Goal: Task Accomplishment & Management: Use online tool/utility

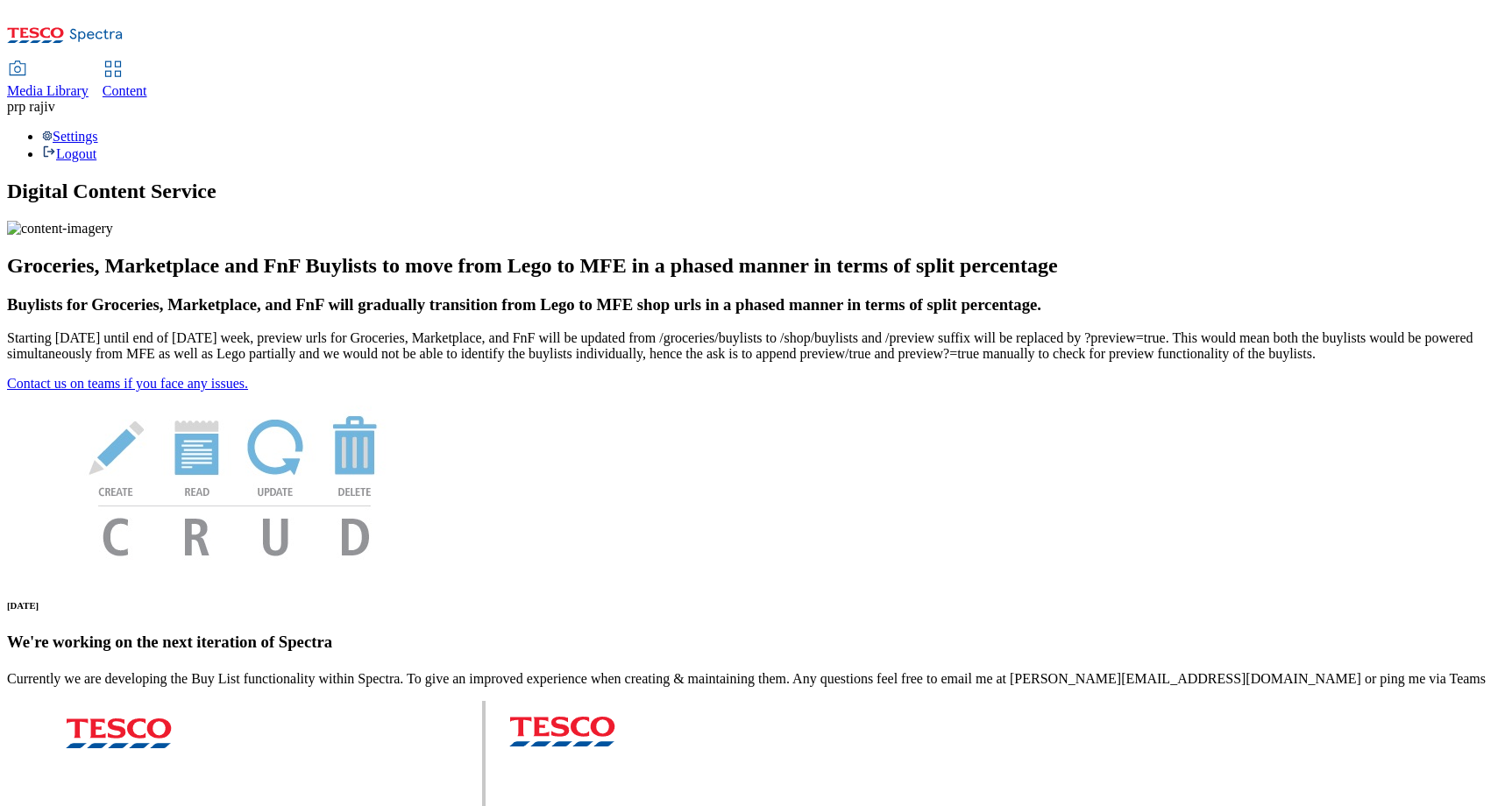
click at [88, 83] on span "Media Library" at bounding box center [47, 90] width 81 height 15
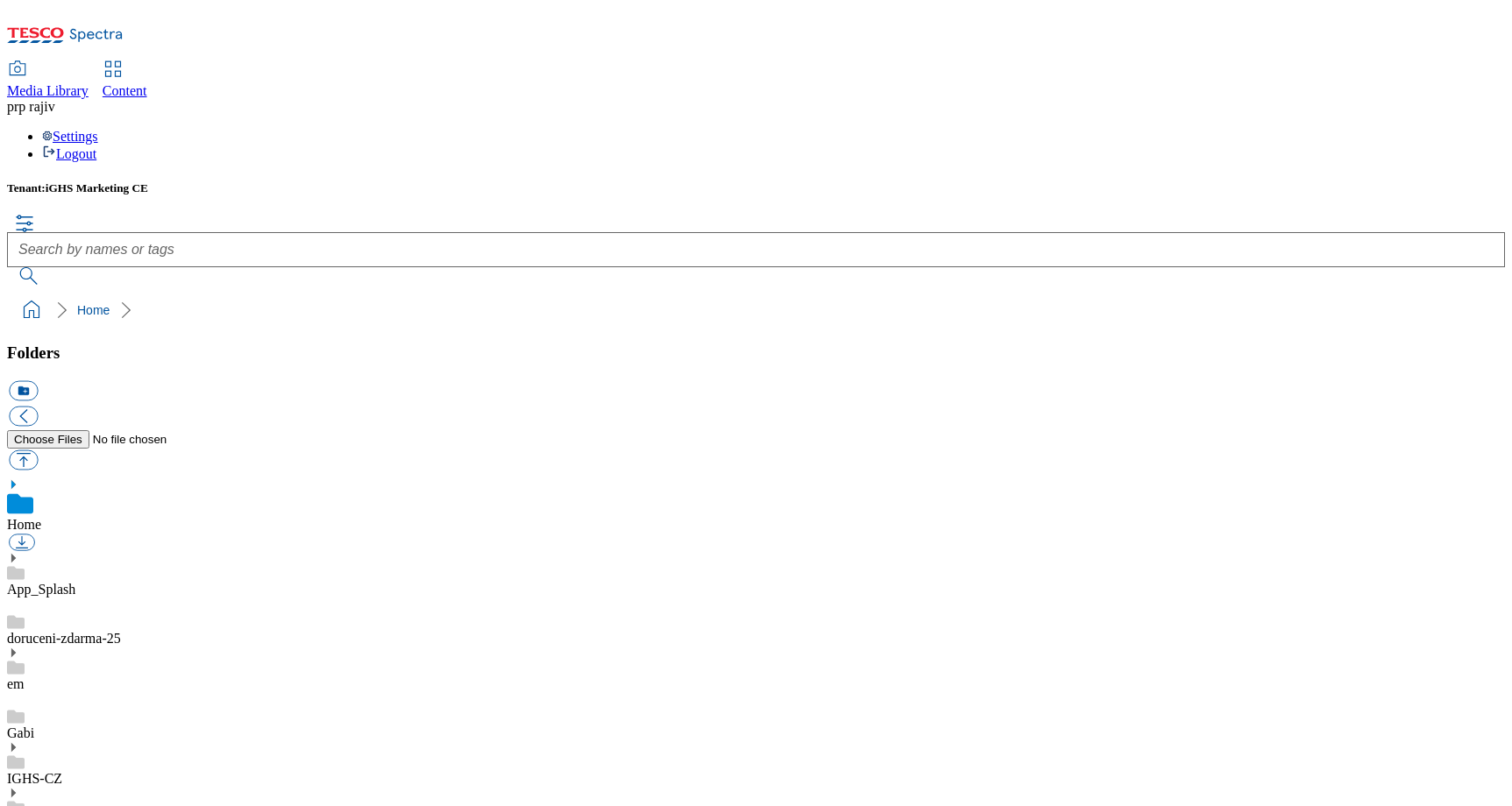
click at [122, 181] on span "iGHS Marketing CE" at bounding box center [97, 188] width 102 height 13
click at [226, 181] on div "Tenant: iGHS Marketing CE" at bounding box center [756, 188] width 1498 height 14
click at [1464, 129] on div "Settings Logout" at bounding box center [756, 145] width 1498 height 34
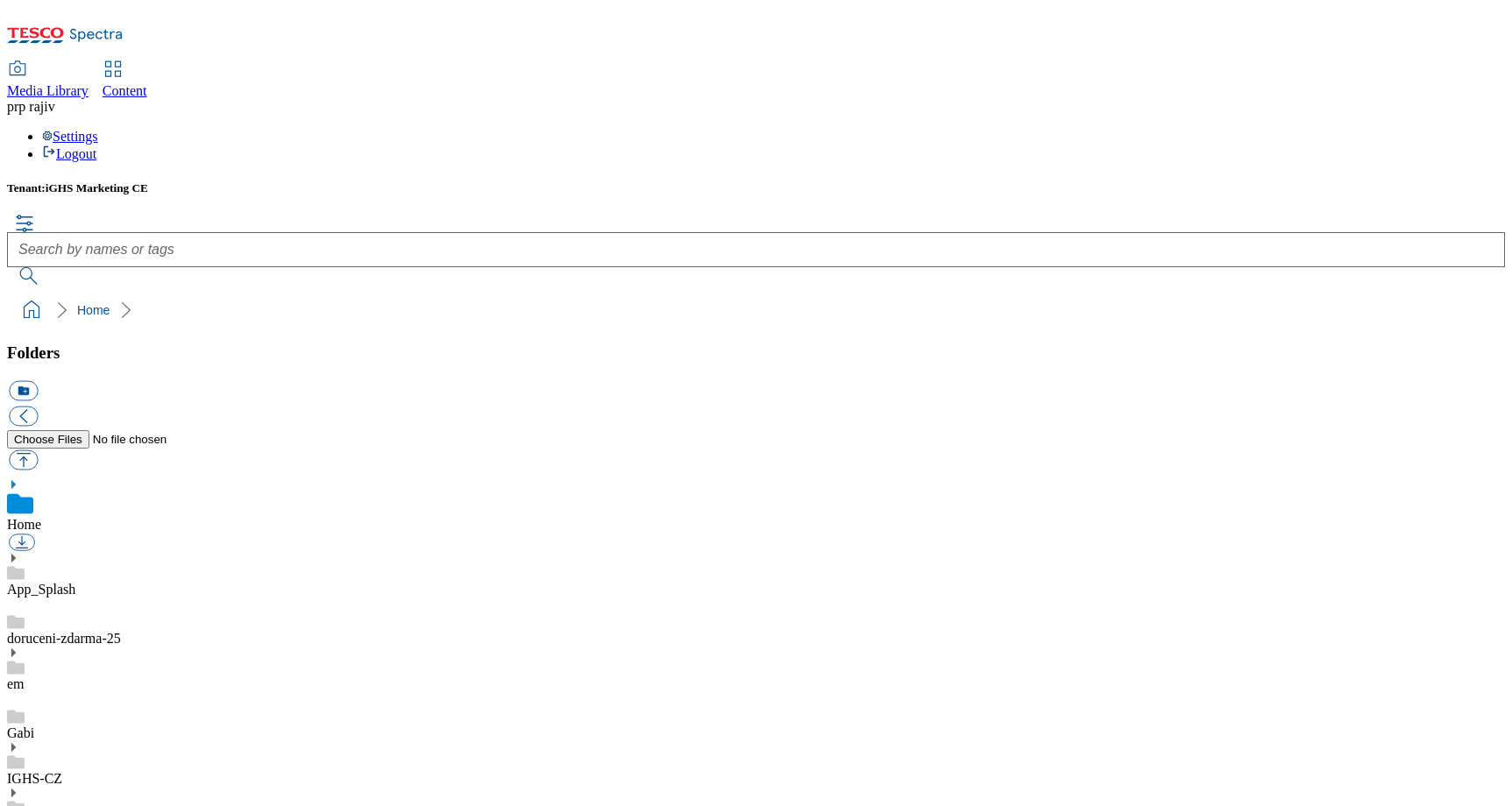
click at [97, 147] on link "Logout" at bounding box center [69, 154] width 55 height 15
